Goal: Information Seeking & Learning: Learn about a topic

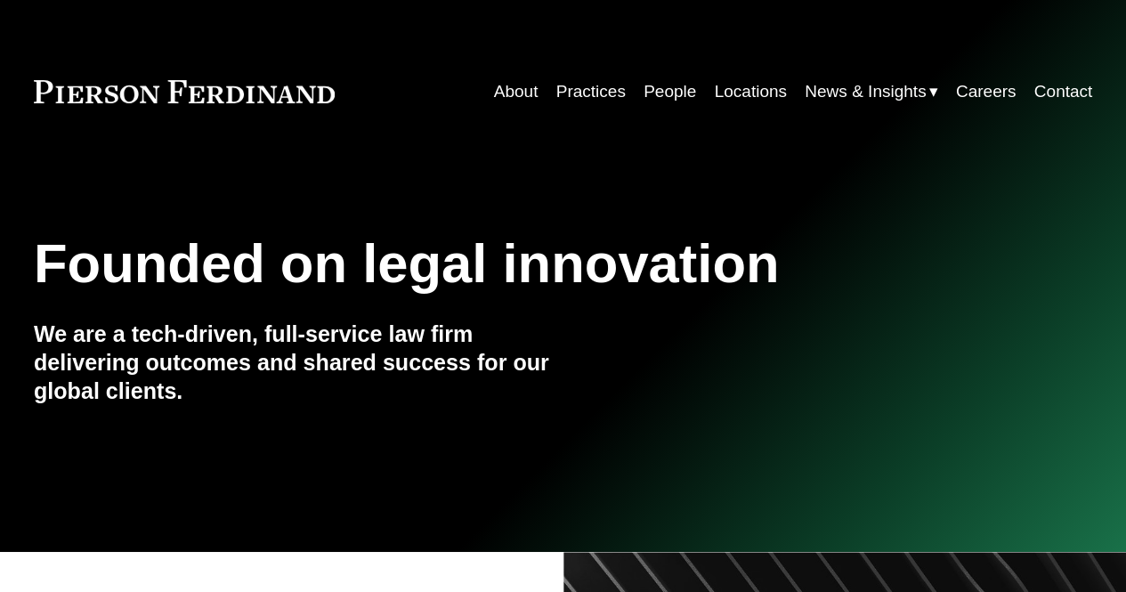
click at [752, 101] on link "Locations" at bounding box center [750, 92] width 72 height 34
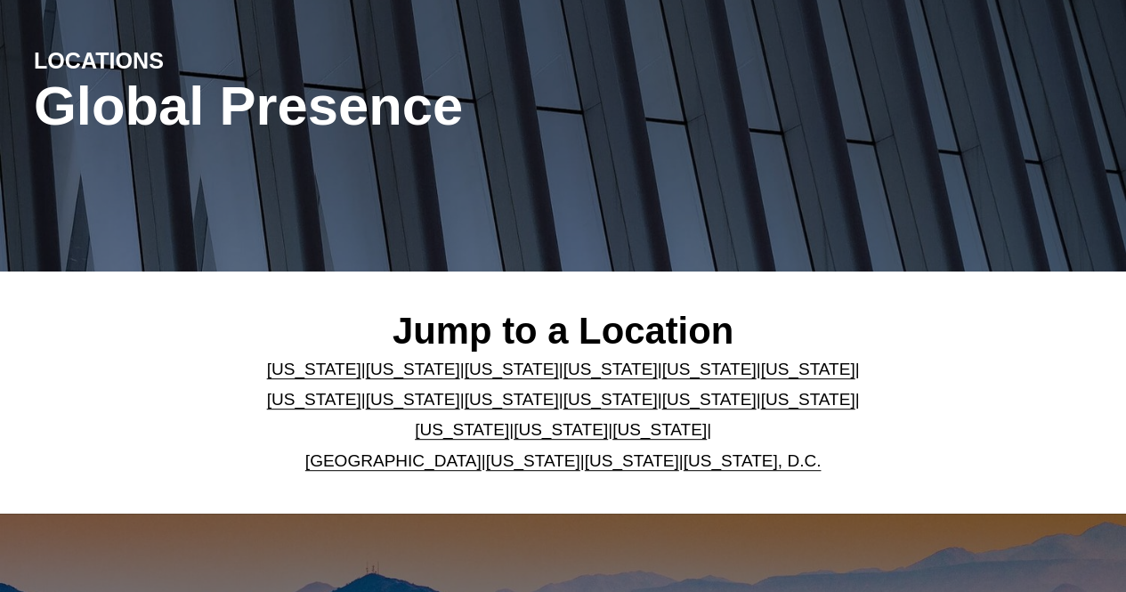
scroll to position [199, 0]
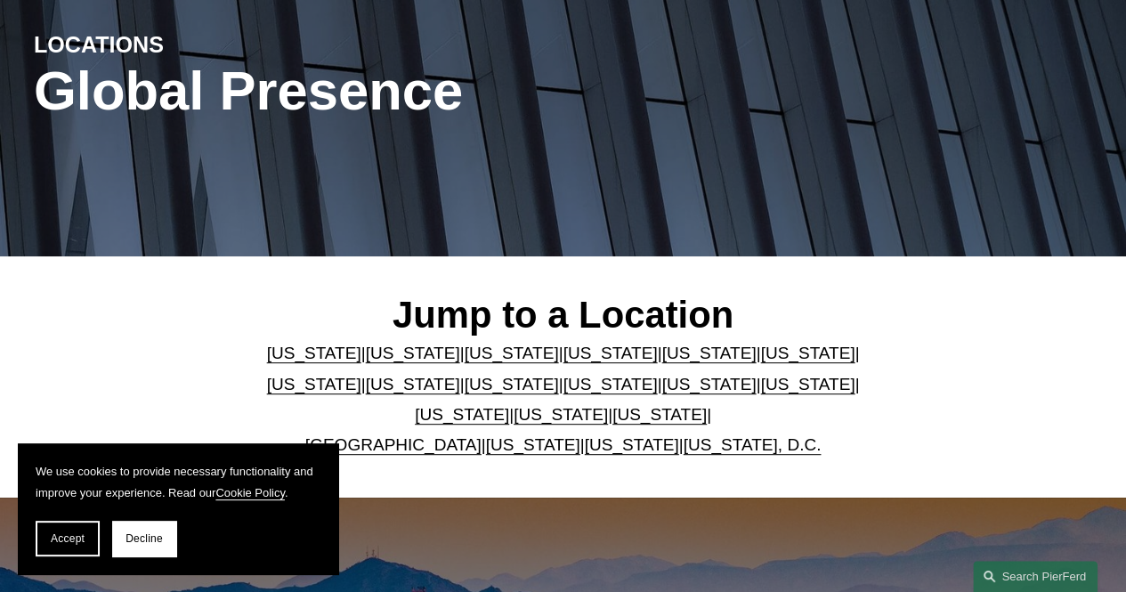
click at [661, 394] on link "New York" at bounding box center [708, 384] width 94 height 19
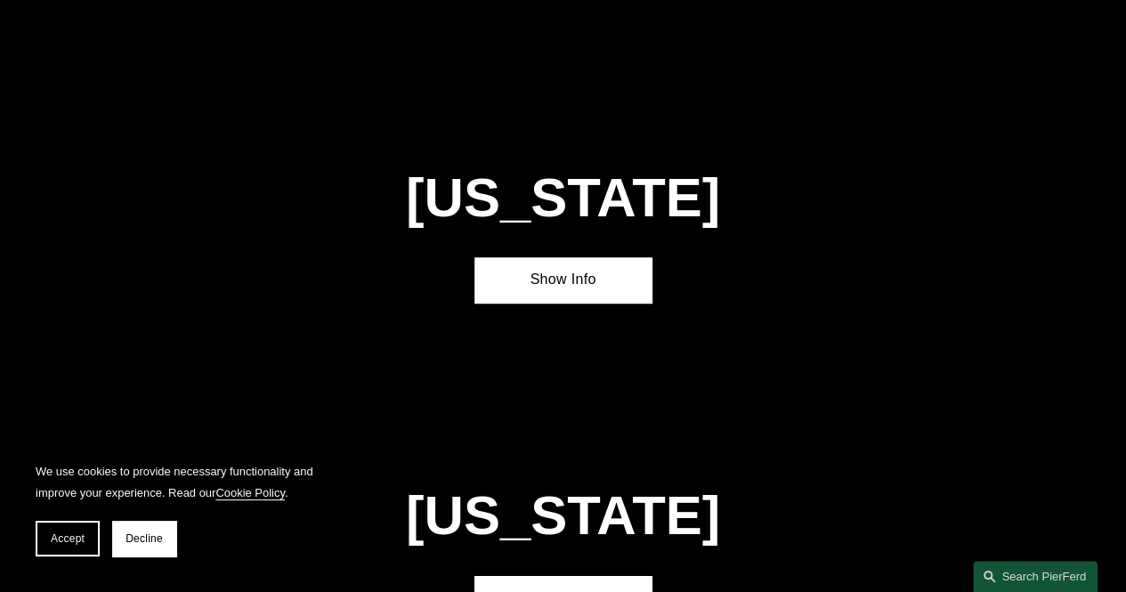
scroll to position [3926, 0]
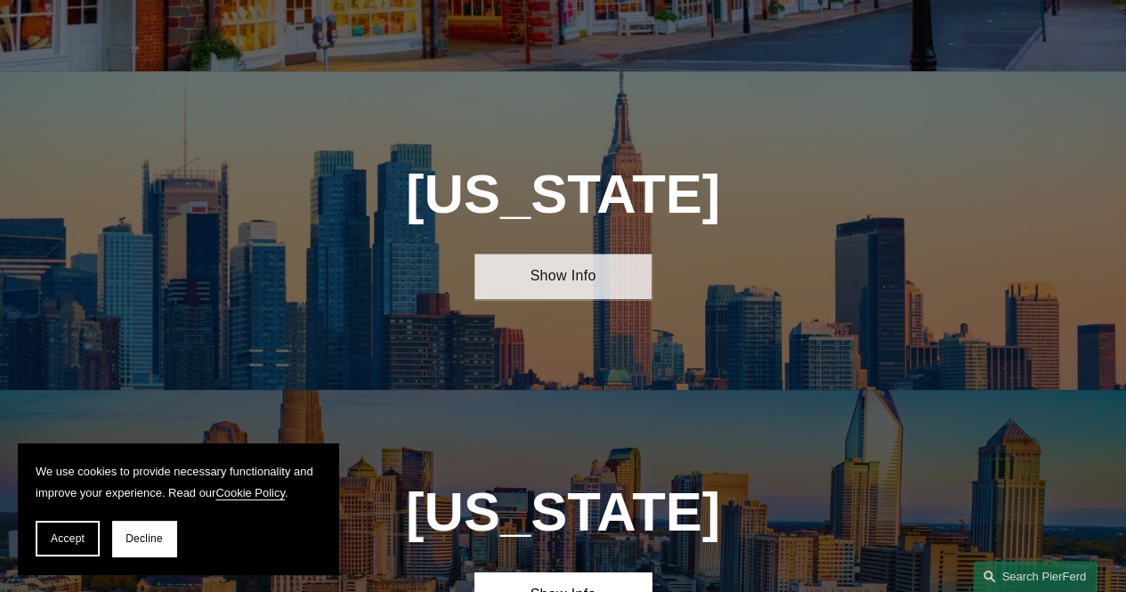
click at [570, 254] on link "Show Info" at bounding box center [563, 276] width 176 height 45
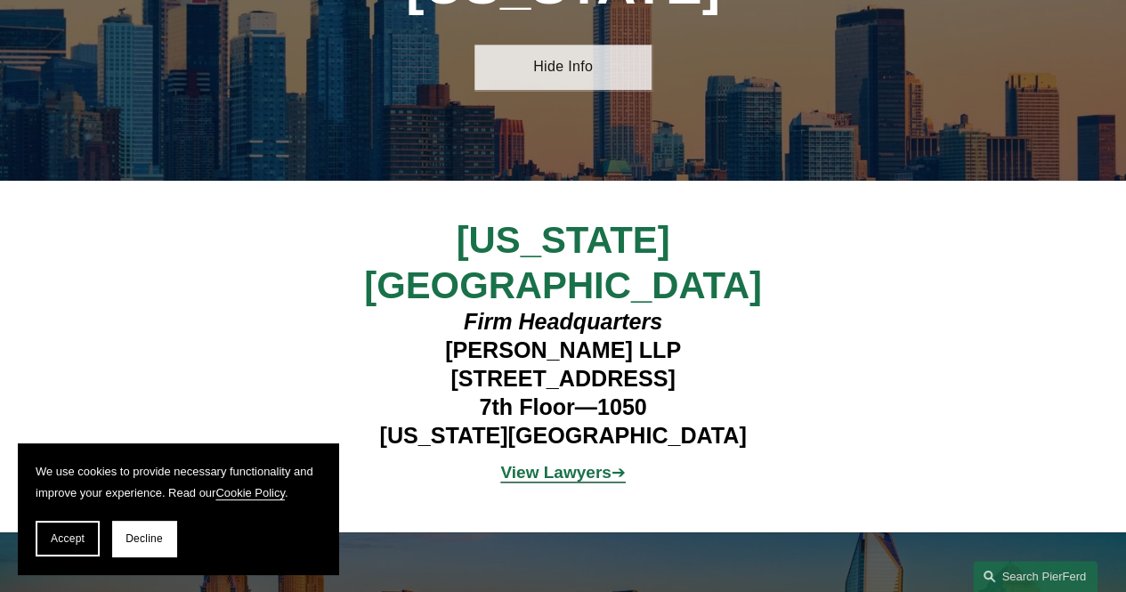
scroll to position [4137, 0]
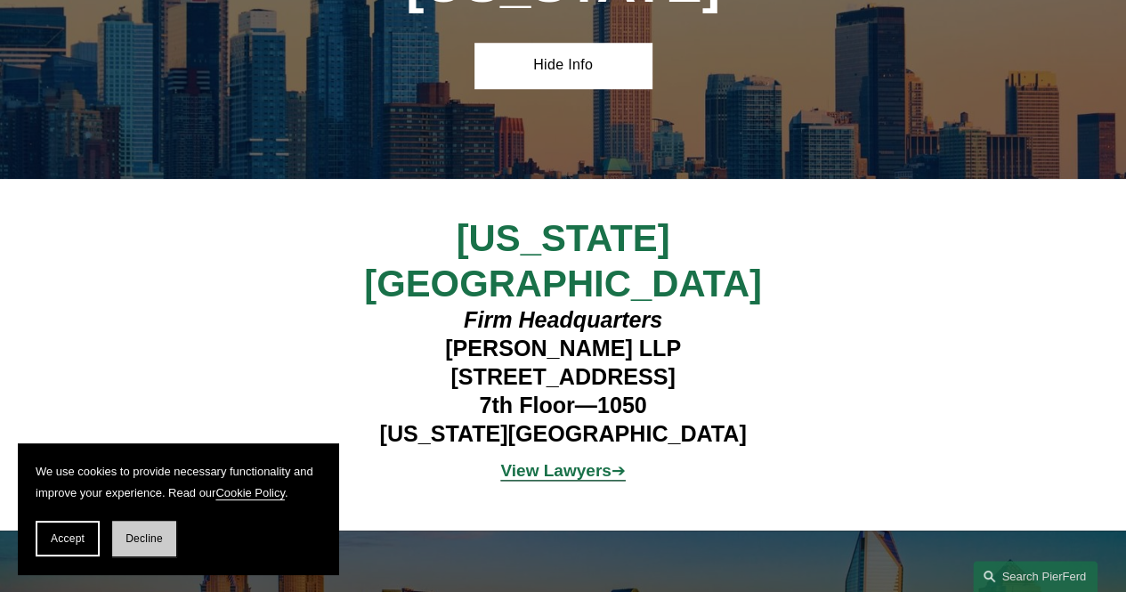
click at [166, 552] on button "Decline" at bounding box center [144, 539] width 64 height 36
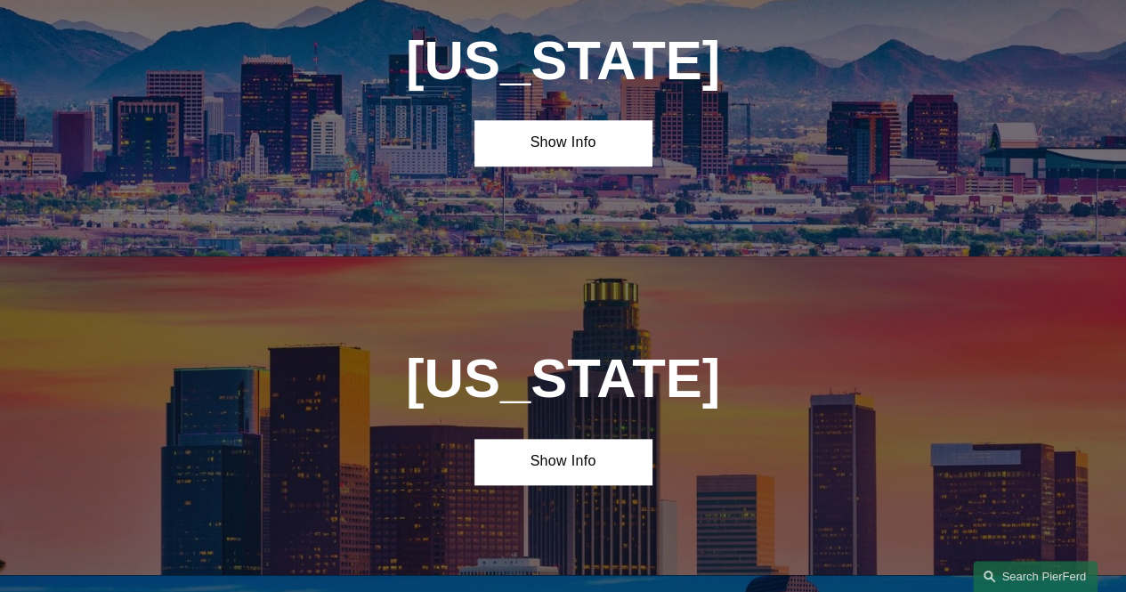
scroll to position [0, 0]
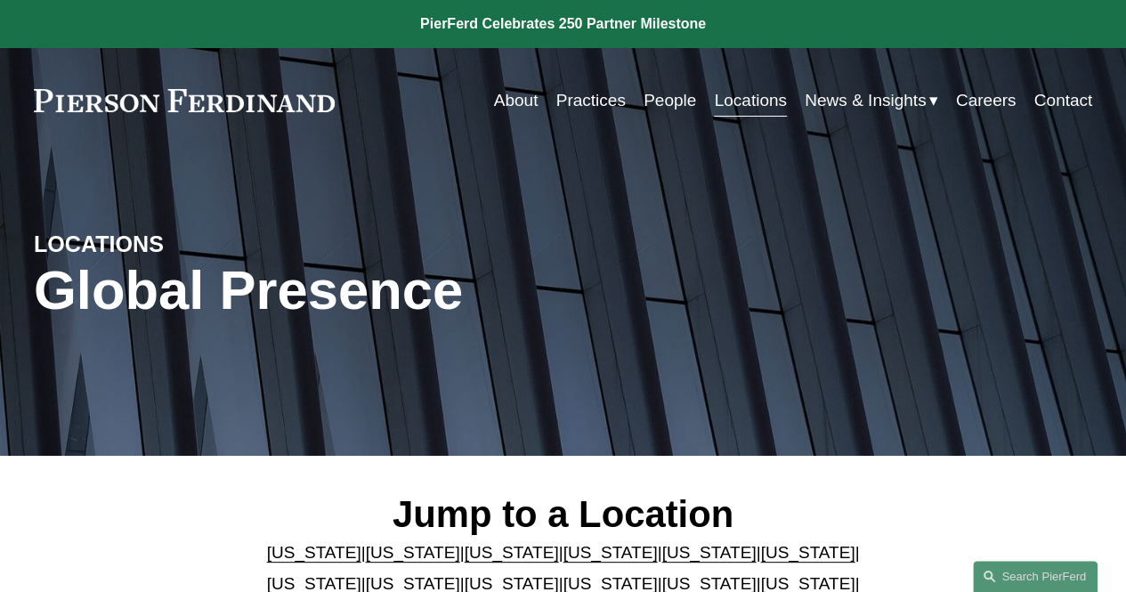
click at [997, 103] on link "Careers" at bounding box center [986, 101] width 61 height 34
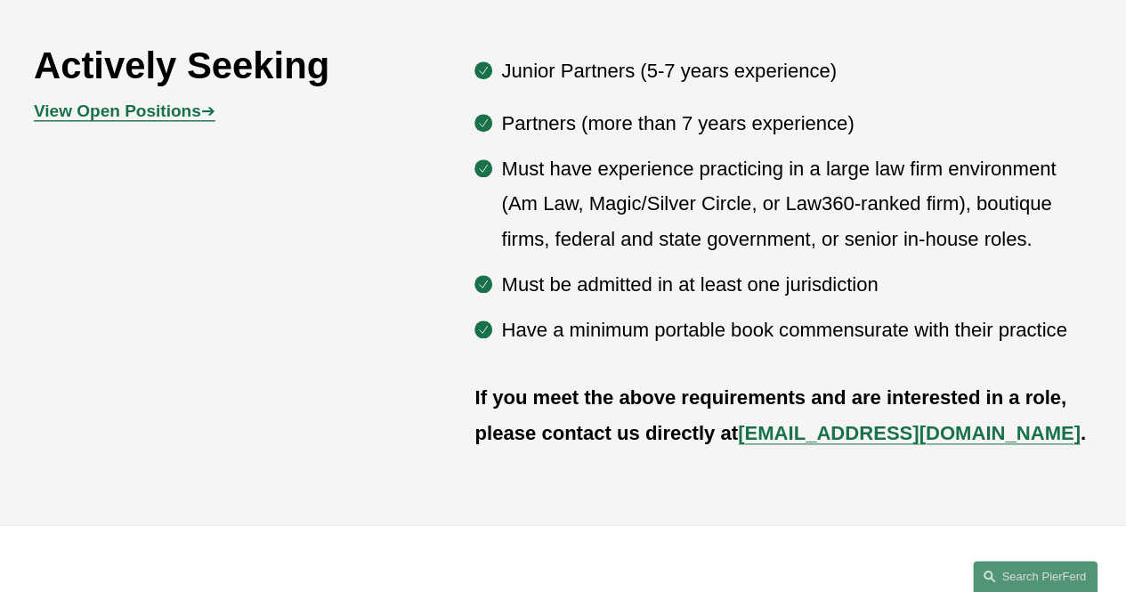
scroll to position [888, 0]
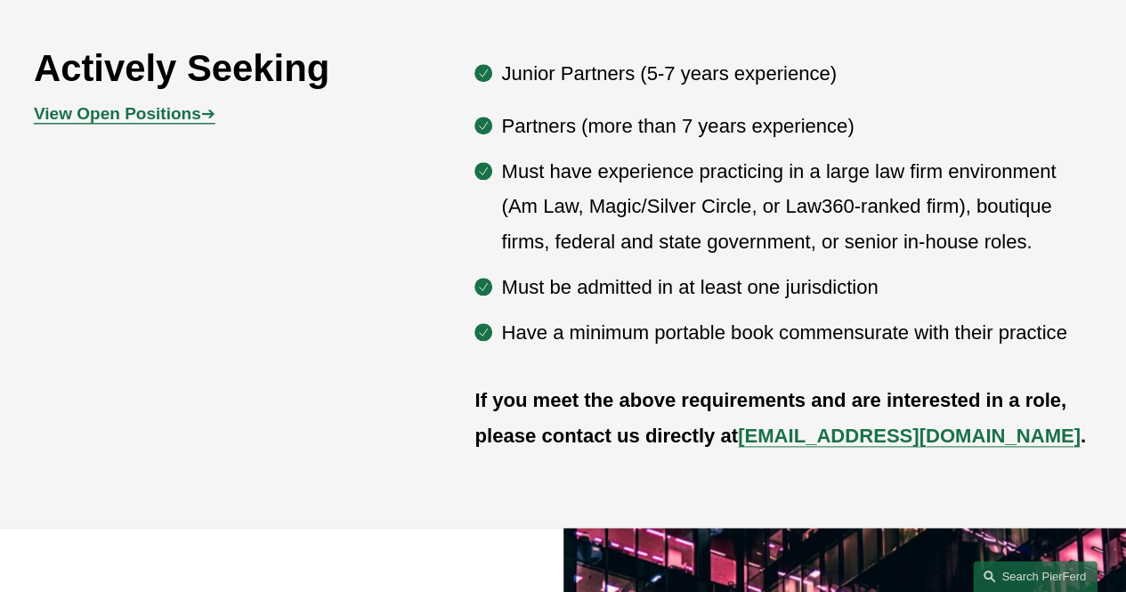
click at [162, 123] on strong "View Open Positions" at bounding box center [117, 113] width 167 height 19
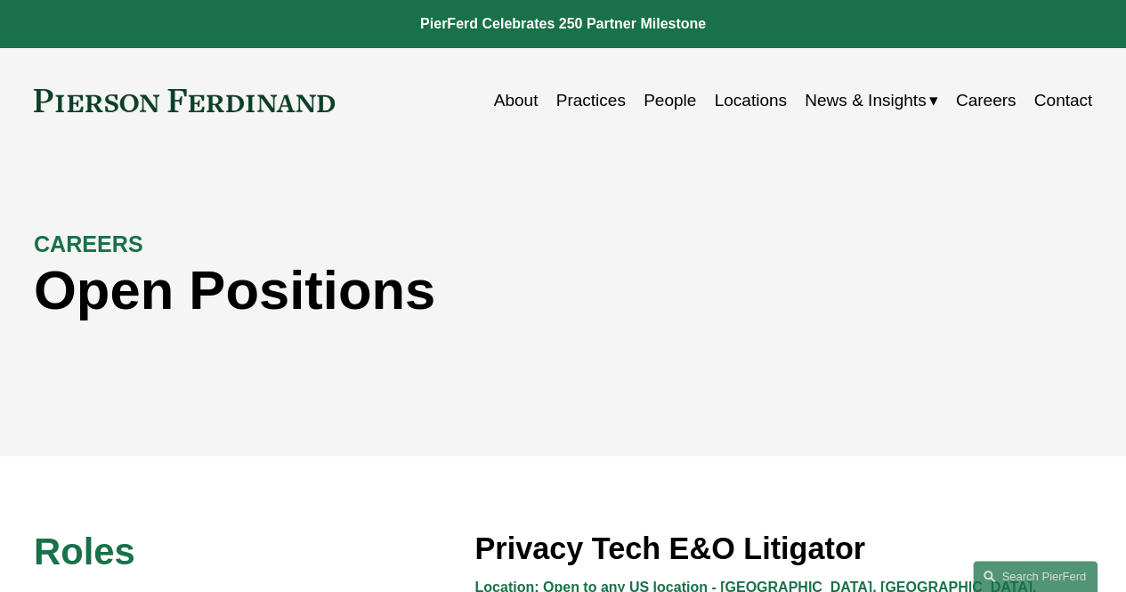
click at [991, 99] on link "Careers" at bounding box center [986, 101] width 61 height 34
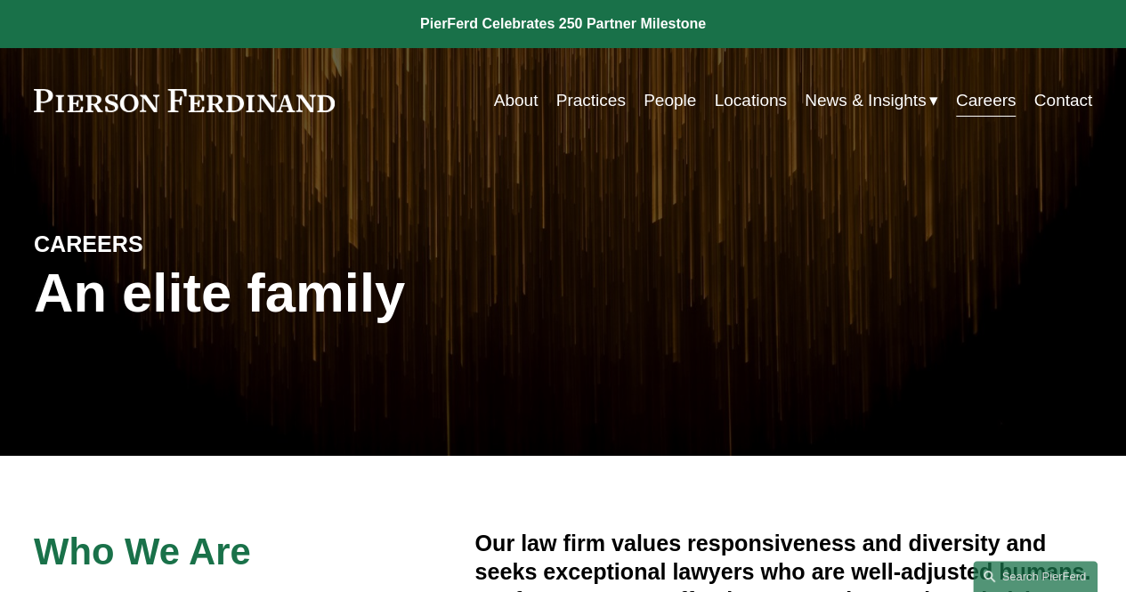
click at [523, 105] on link "About" at bounding box center [516, 101] width 45 height 34
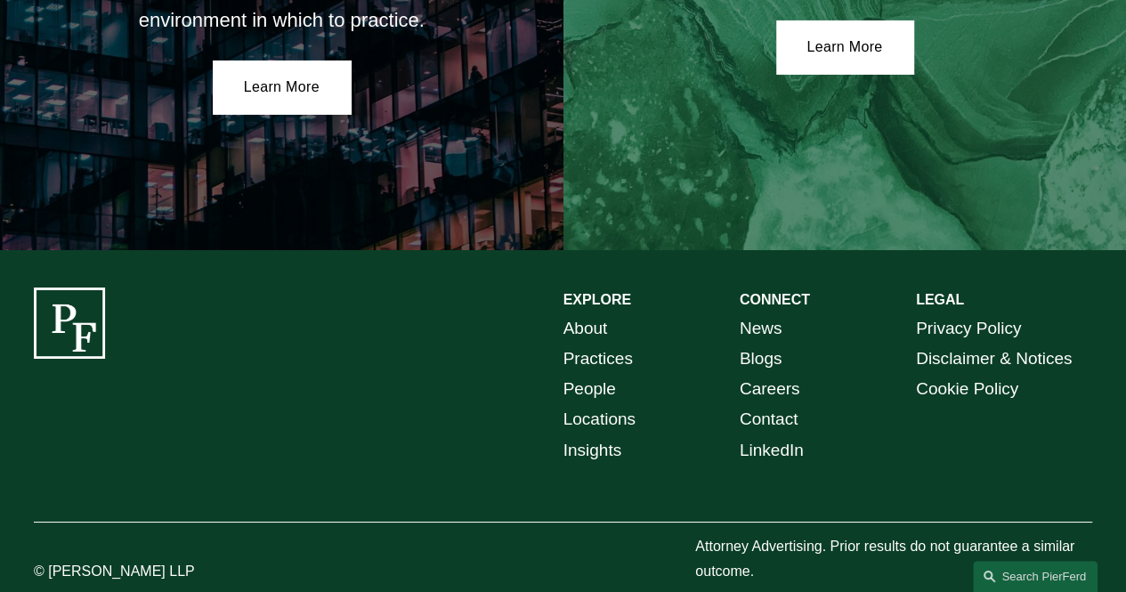
scroll to position [3095, 0]
